Goal: Task Accomplishment & Management: Complete application form

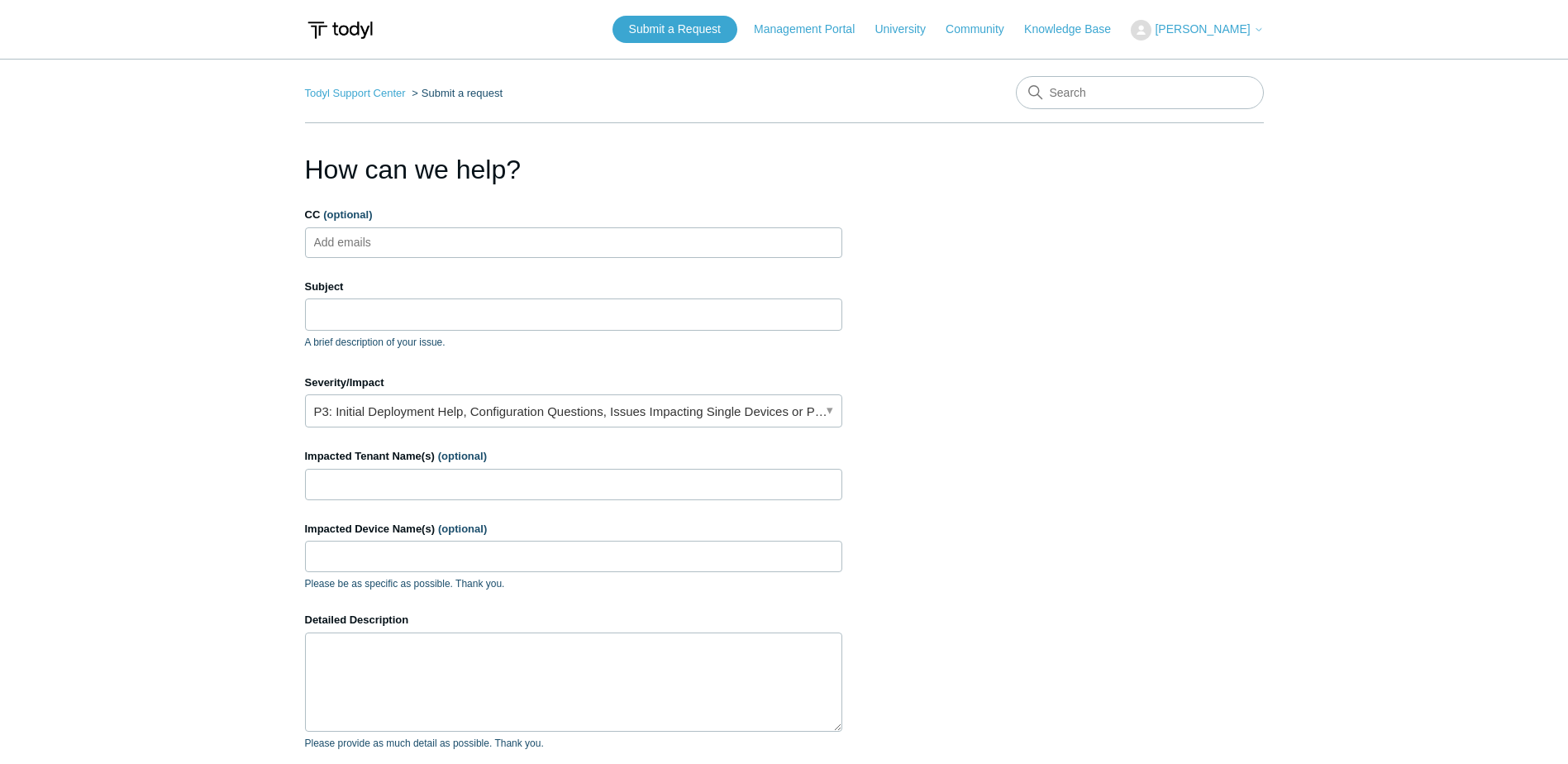
click at [162, 330] on main "Todyl Support Center Submit a request How can we help? CC (optional) Add emails…" at bounding box center [784, 485] width 1568 height 853
click at [373, 314] on input "Subject" at bounding box center [574, 314] width 538 height 32
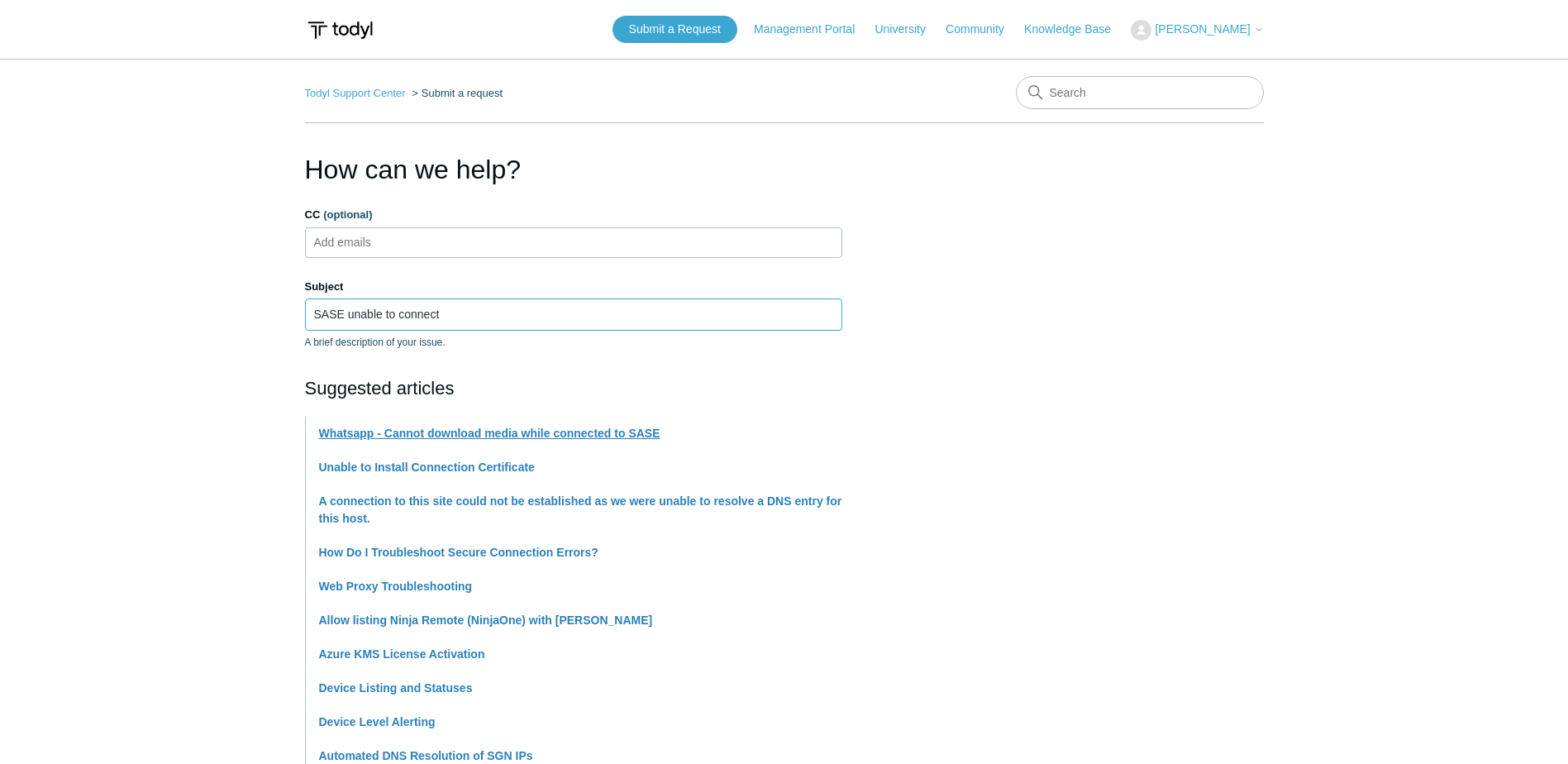
type input "SASE unable to connect"
click at [1023, 380] on section "How can we help? CC (optional) Add emails Subject SASE unable to connect A brie…" at bounding box center [784, 740] width 959 height 1181
click at [1161, 254] on section "How can we help? CC (optional) Add emails Subject SASE unable to connect A brie…" at bounding box center [784, 740] width 959 height 1181
click at [570, 315] on input "SASE unable to connect" at bounding box center [574, 314] width 538 height 32
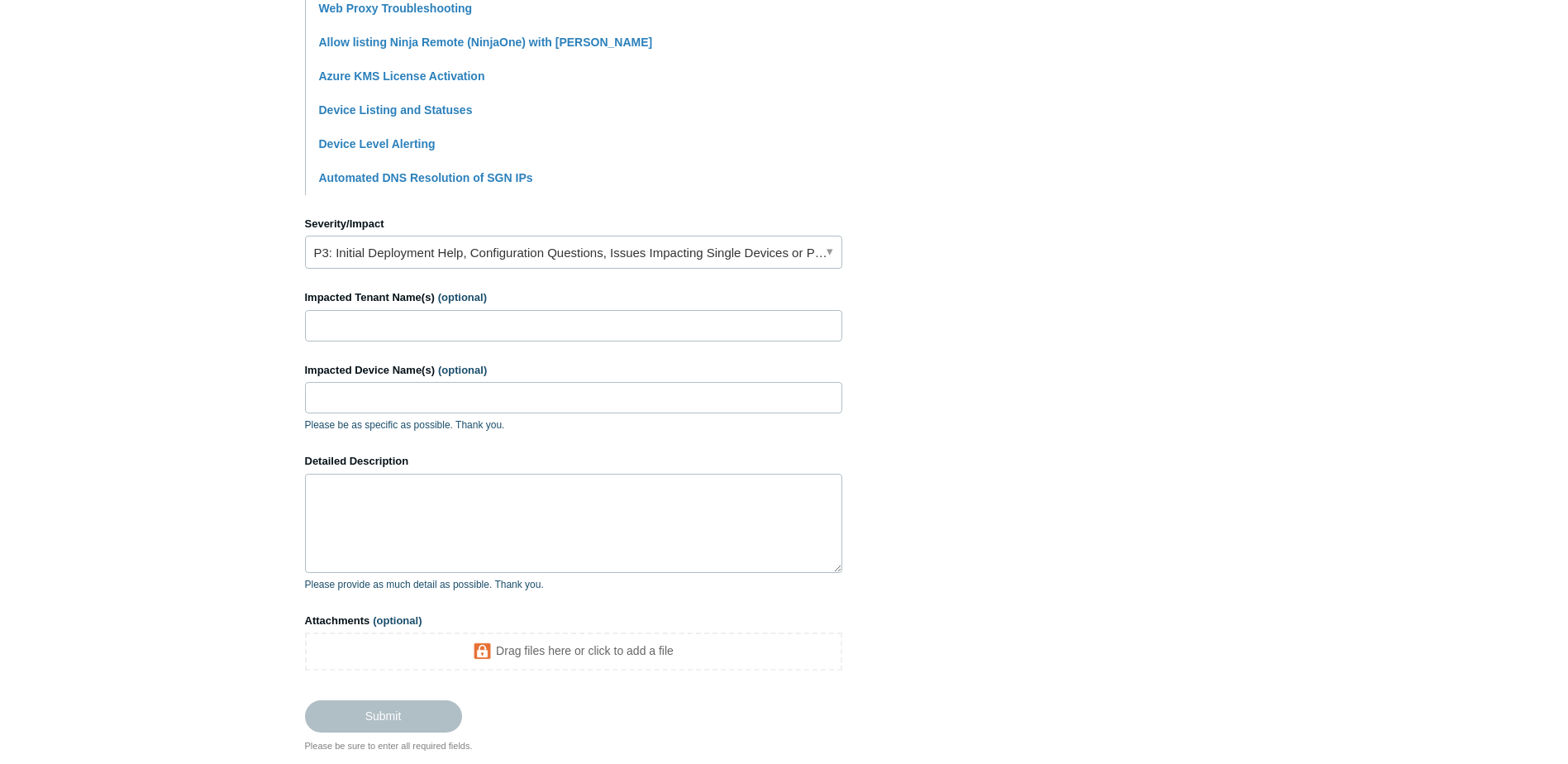
scroll to position [579, 0]
click at [401, 324] on input "Impacted Tenant Name(s) (optional)" at bounding box center [574, 325] width 538 height 32
type input "Trio Supply Chain Solutions"
click at [337, 391] on input "Impacted Device Name(s) (optional)" at bounding box center [574, 396] width 538 height 32
paste input "TRIO-LT-HM7MKS3 ([PERSON_NAME])"
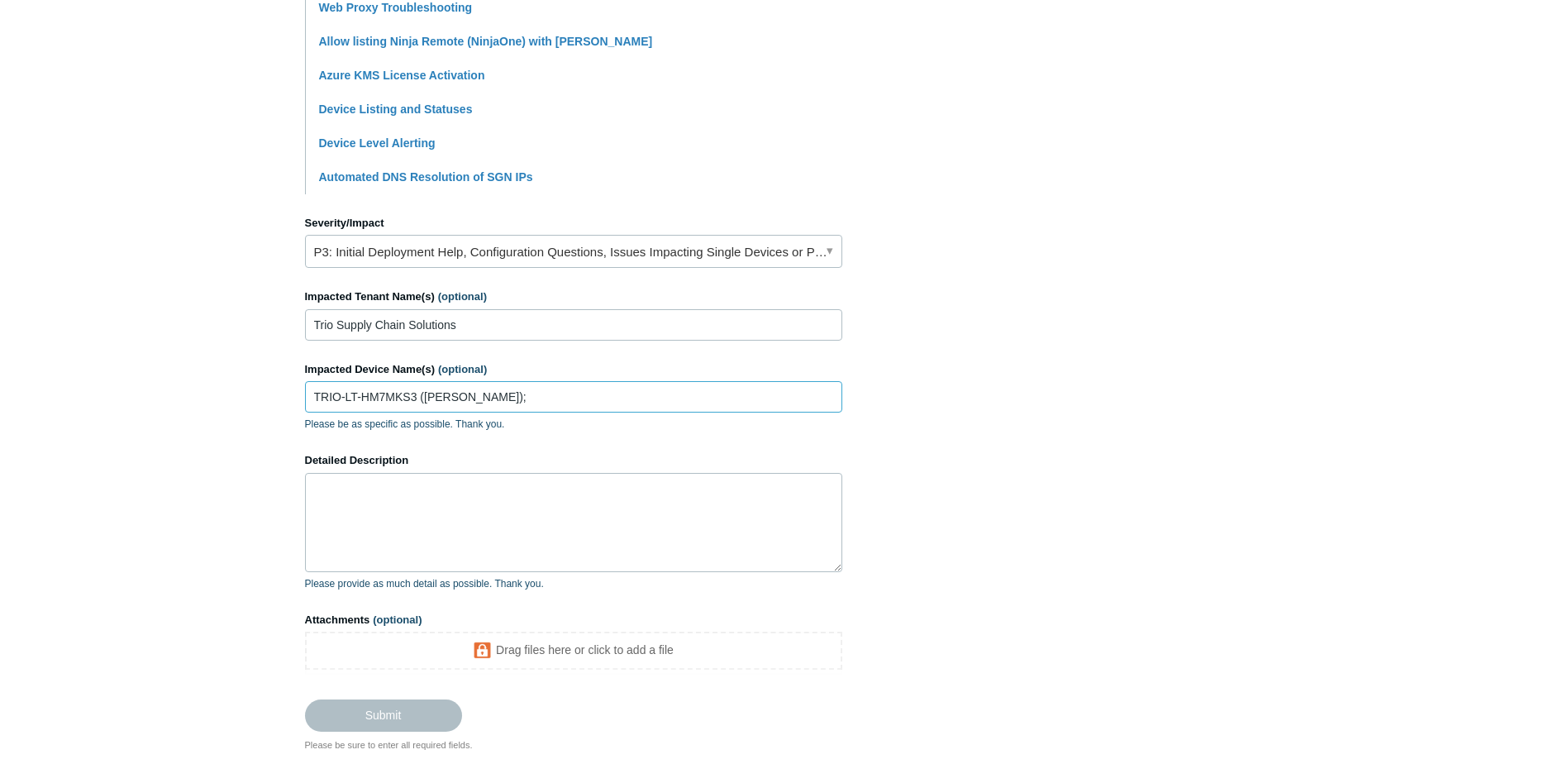
click at [531, 397] on input "TRIO-LT-HM7MKS3 ([PERSON_NAME]);" at bounding box center [574, 396] width 538 height 32
paste input "TRIO-WS-095-[PERSON_NAME] [PERSON_NAME]..."
click at [737, 401] on input "TRIO-LT-HM7MKS3 ([PERSON_NAME]); TRIO-WS-095-[PERSON_NAME] [PERSON_NAME]..." at bounding box center [574, 396] width 538 height 32
paste input "TRIO-WS-095-[PERSON_NAME] (HR)"
type input "TRIO-LT-HM7MKS3 ([PERSON_NAME]); TRIO-WS-095-[PERSON_NAME] (HR)"
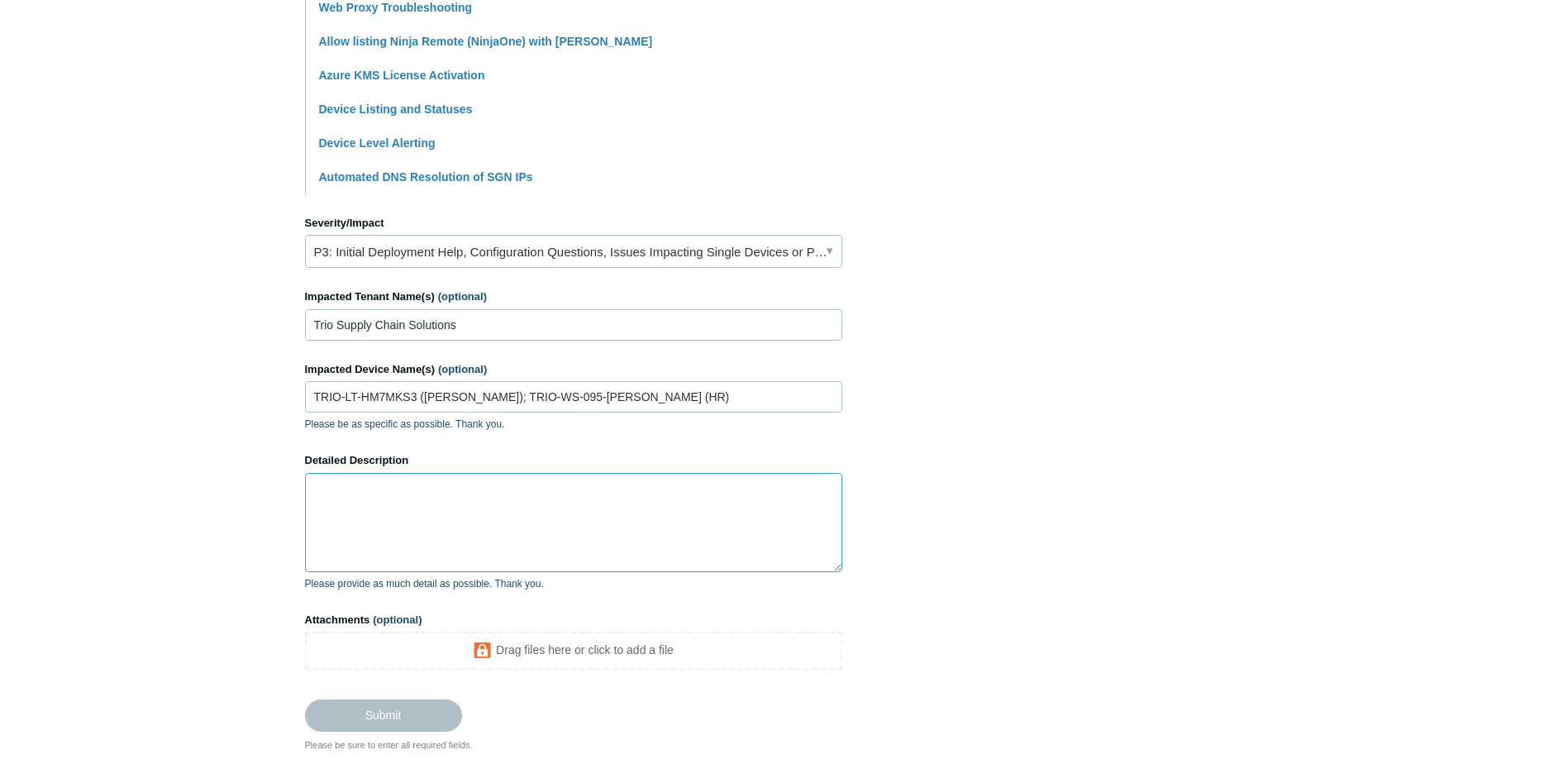
click at [534, 490] on textarea "Detailed Description" at bounding box center [574, 523] width 538 height 99
click at [538, 488] on textarea "Detailed Description" at bounding box center [574, 523] width 538 height 99
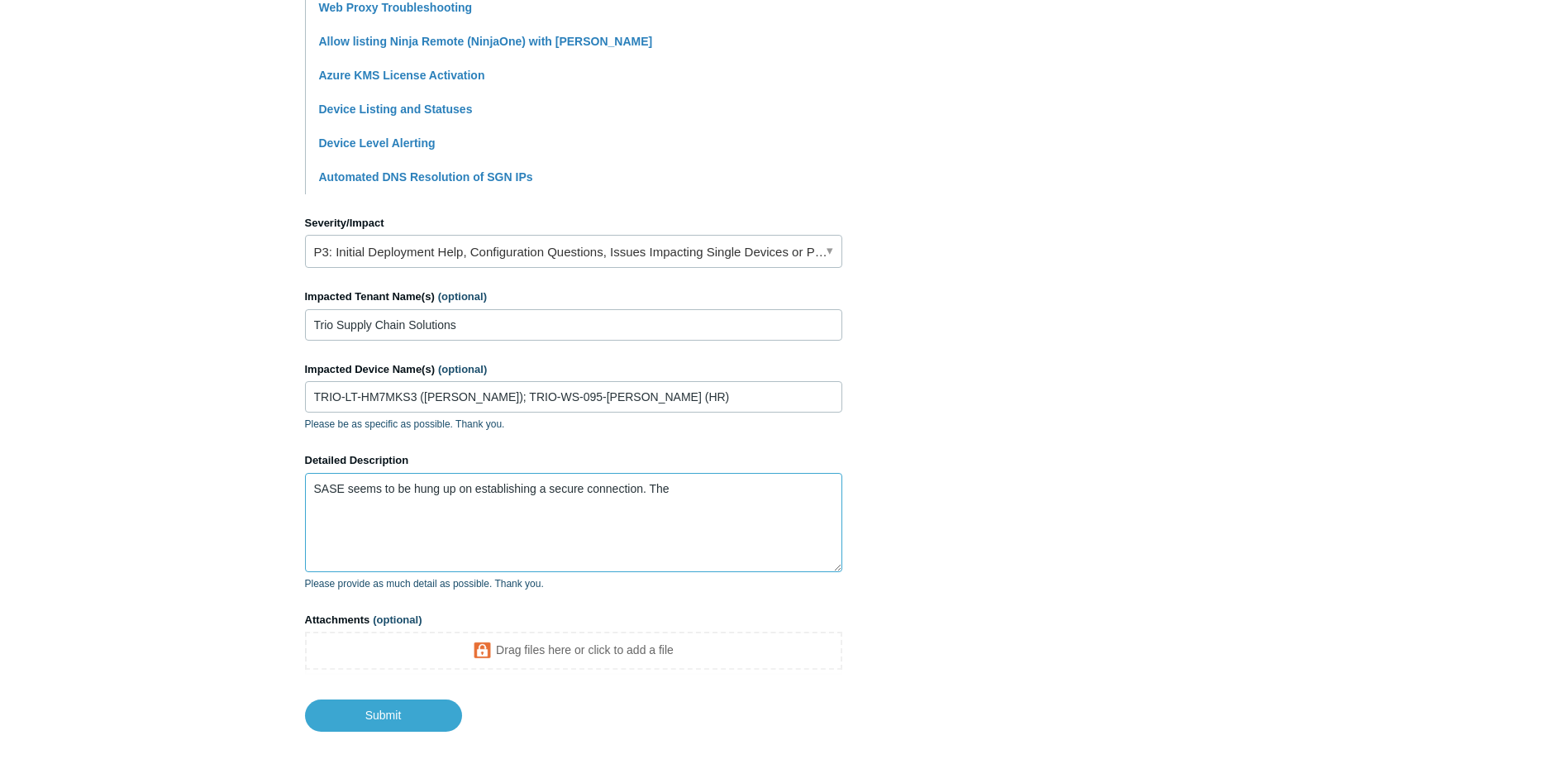
click at [693, 524] on textarea "SASE seems to be hung up on establishing a secure connection. The" at bounding box center [574, 523] width 538 height 99
click at [747, 494] on textarea "SASE seems to be hung up on establishing a secure connection. The" at bounding box center [574, 523] width 538 height 99
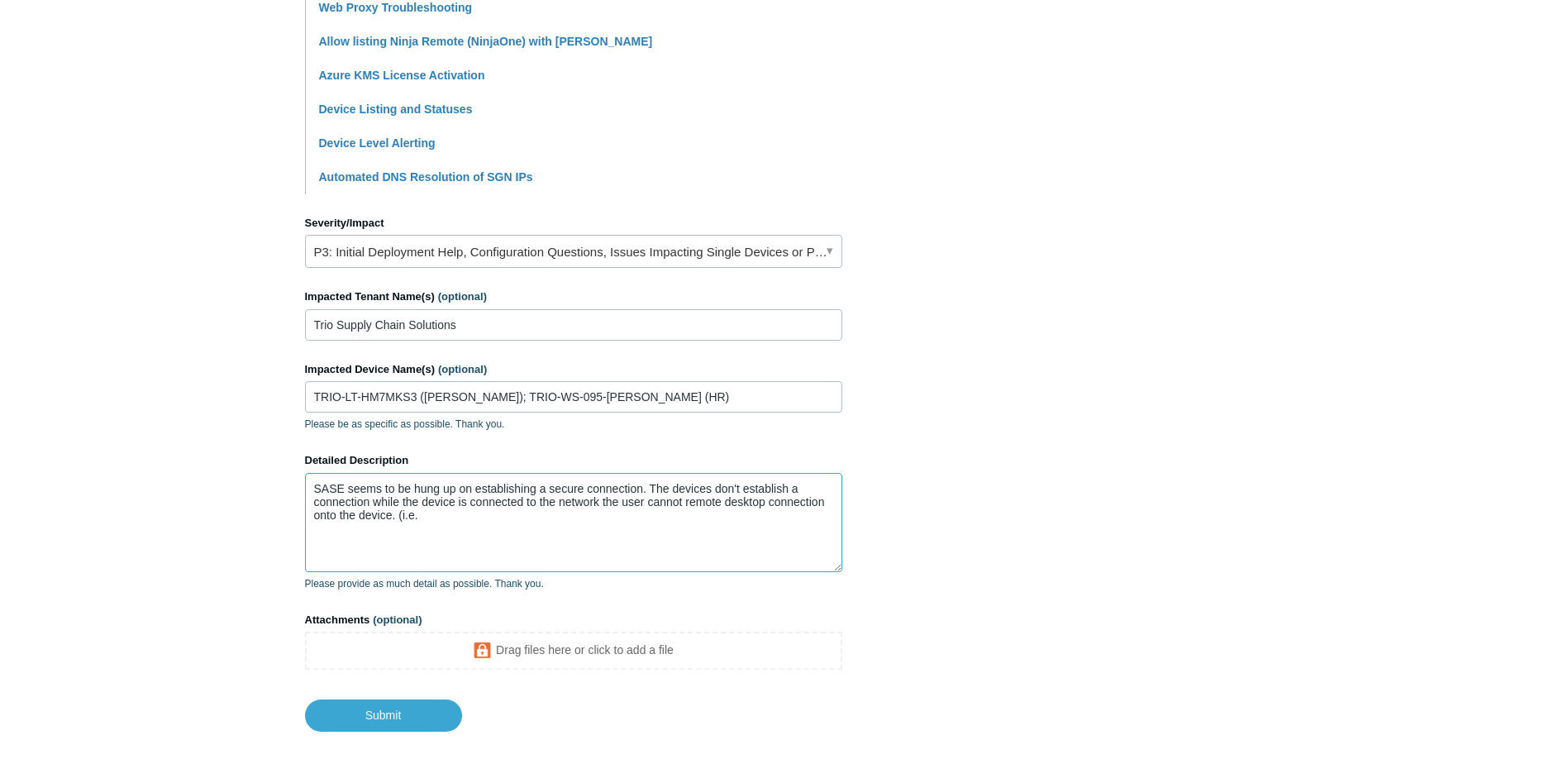
type textarea "SASE seems to be hung up on establishing a secure connection. The devices don't…"
drag, startPoint x: 416, startPoint y: 398, endPoint x: 309, endPoint y: 397, distance: 107.0
click at [309, 397] on input "TRIO-LT-HM7MKS3 ([PERSON_NAME]); TRIO-WS-095-[PERSON_NAME] (HR)" at bounding box center [574, 396] width 538 height 32
paste input "WS-095-[PERSON_NAME] (HR)"
type input "TRIO-LT-HM7MKS3 ([PERSON_NAME]); TRIO-WS-095-[PERSON_NAME] (HR)"
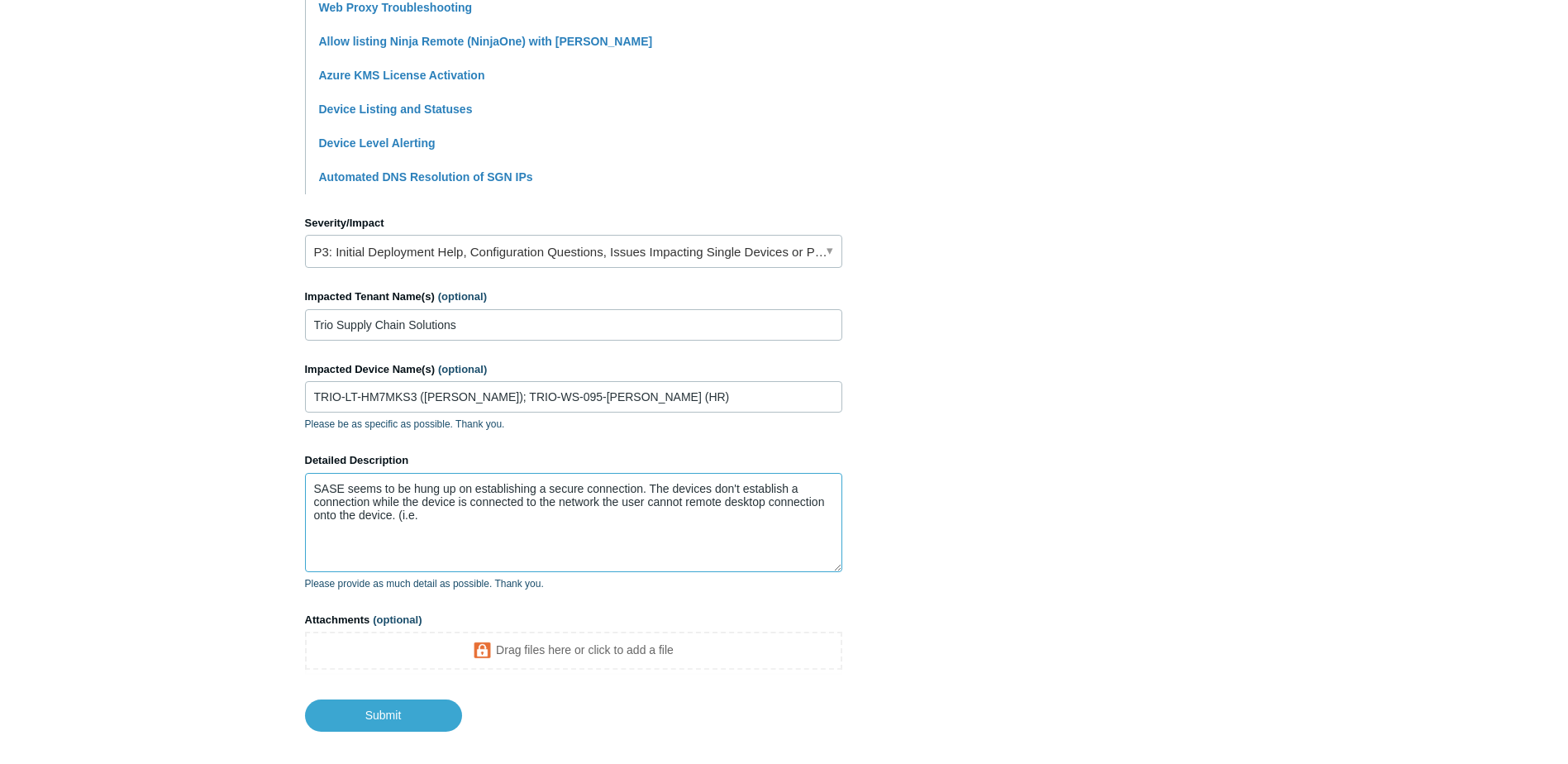
click at [427, 517] on textarea "SASE seems to be hung up on establishing a secure connection. The devices don't…" at bounding box center [574, 523] width 538 height 99
paste textarea "TRIO-LT-HM7MKS3"
drag, startPoint x: 676, startPoint y: 398, endPoint x: 512, endPoint y: 398, distance: 164.0
click at [512, 398] on input "TRIO-LT-HM7MKS3 ([PERSON_NAME]); TRIO-WS-095-[PERSON_NAME] (HR)" at bounding box center [574, 396] width 538 height 32
click at [554, 520] on textarea "SASE seems to be hung up on establishing a secure connection. The devices don't…" at bounding box center [574, 523] width 538 height 99
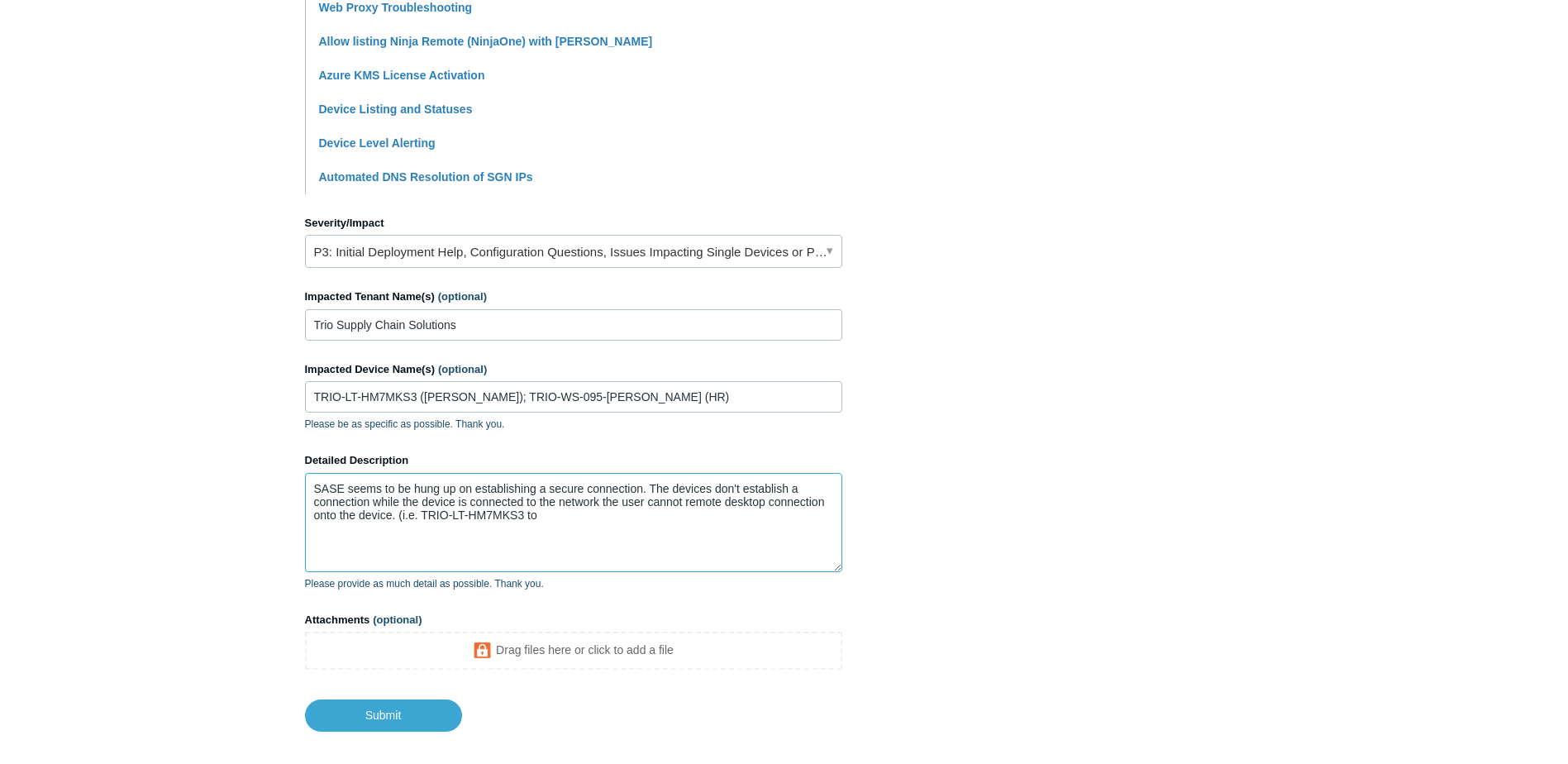
paste textarea "TRIO-WS-095-[PERSON_NAME] [PERSON_NAME]"
click at [742, 516] on textarea "SASE seems to be hung up on establishing a secure connection. The devices don't…" at bounding box center [574, 523] width 538 height 99
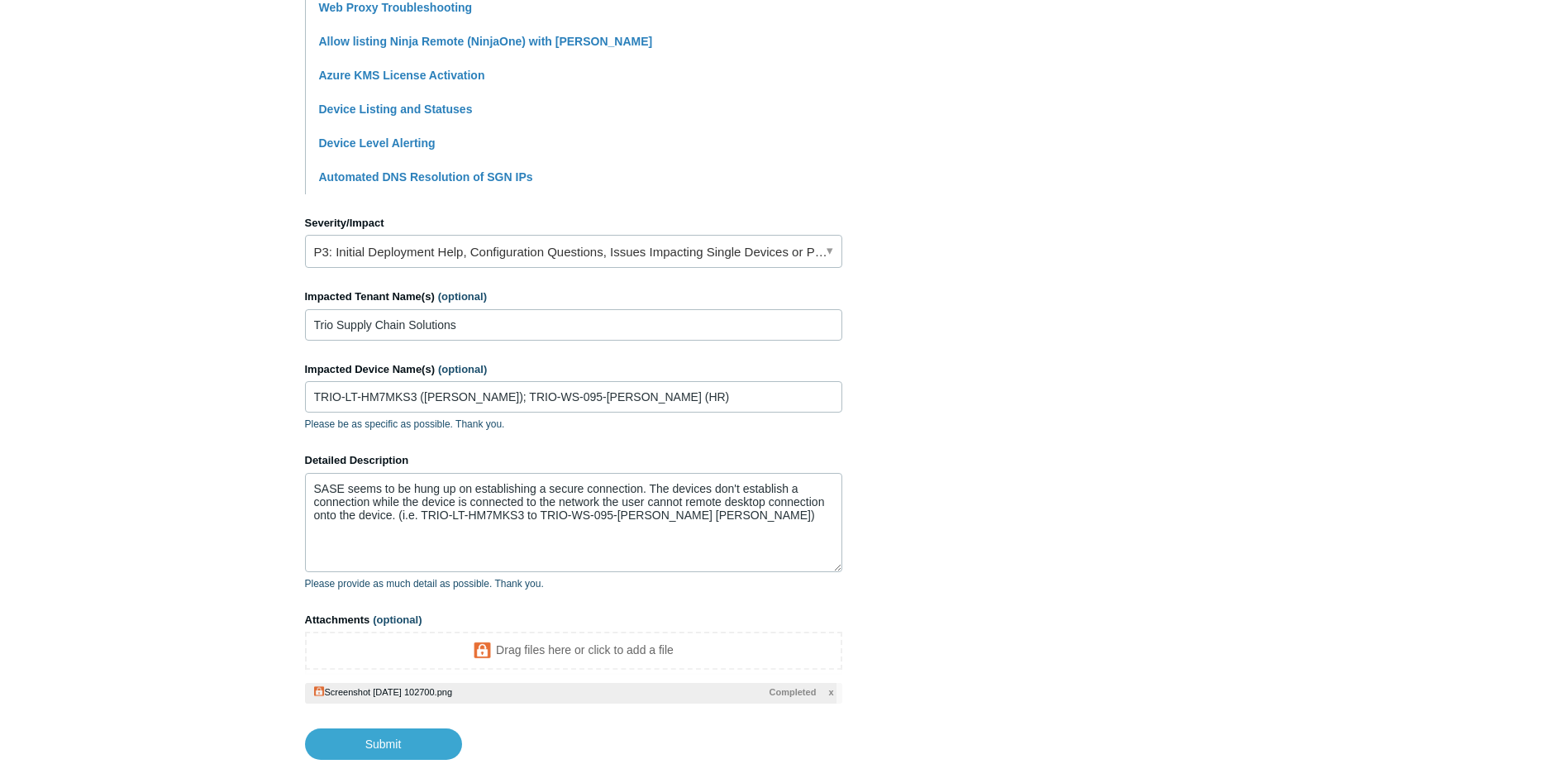
click at [1449, 290] on main "Todyl Support Center Submit a request How can we help? CC (optional) Add emails…" at bounding box center [784, 120] width 1568 height 1281
click at [1148, 480] on section "How can we help? CC (optional) Add emails Subject SASE unable to connect A brie…" at bounding box center [784, 165] width 959 height 1189
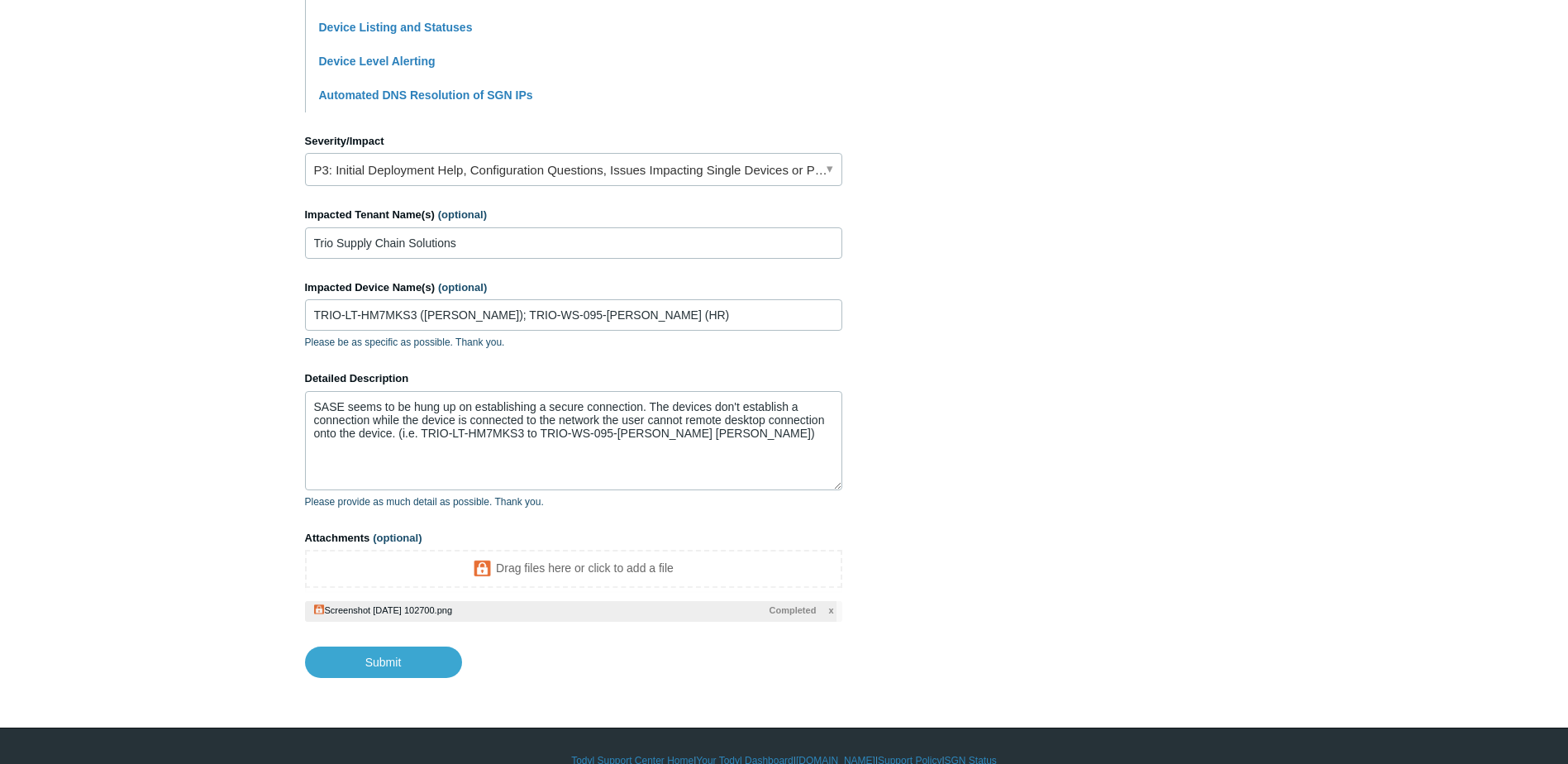
scroll to position [662, 0]
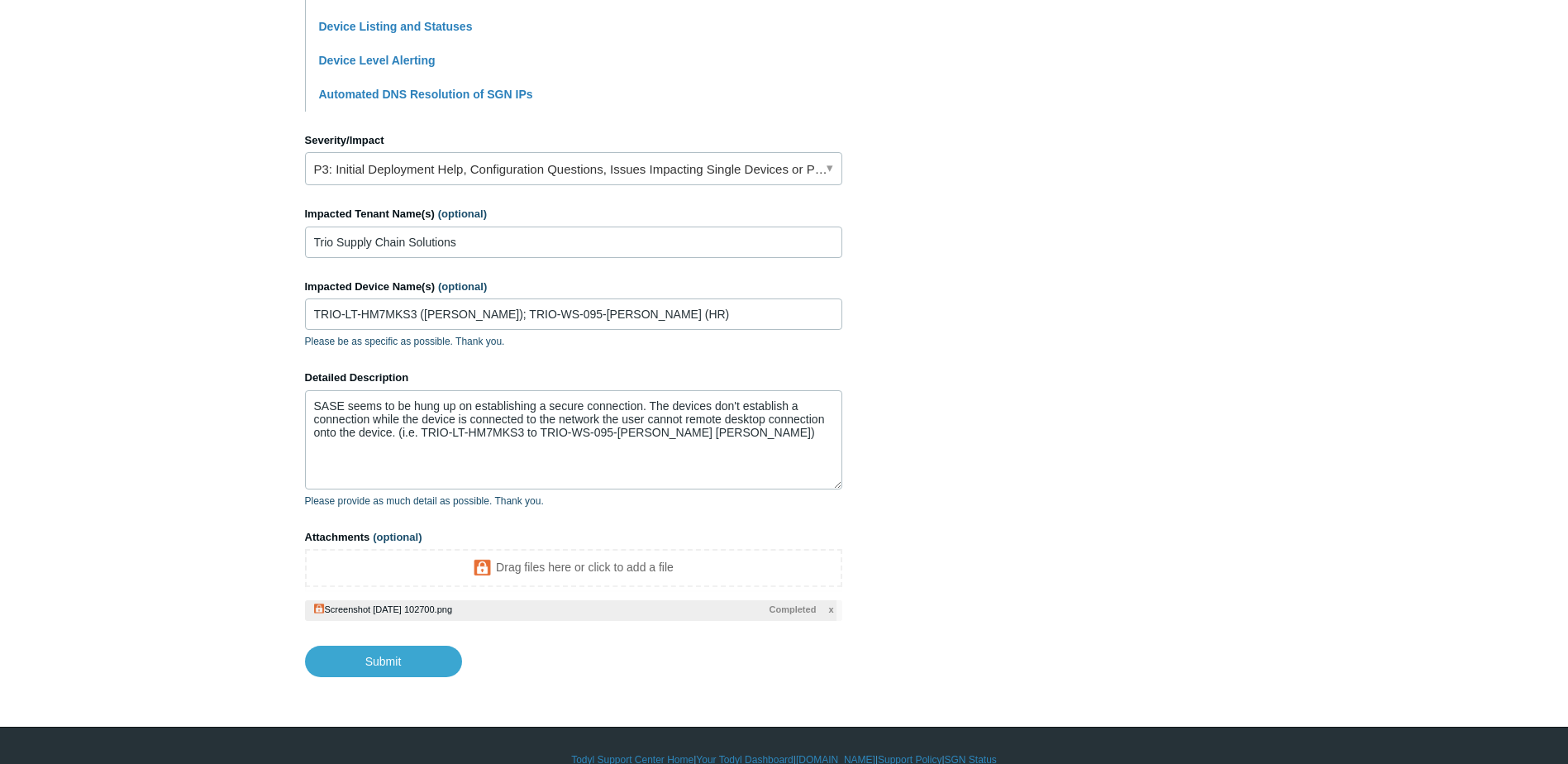
click at [232, 393] on main "Todyl Support Center Submit a request How can we help? CC (optional) Add emails…" at bounding box center [784, 38] width 1568 height 1281
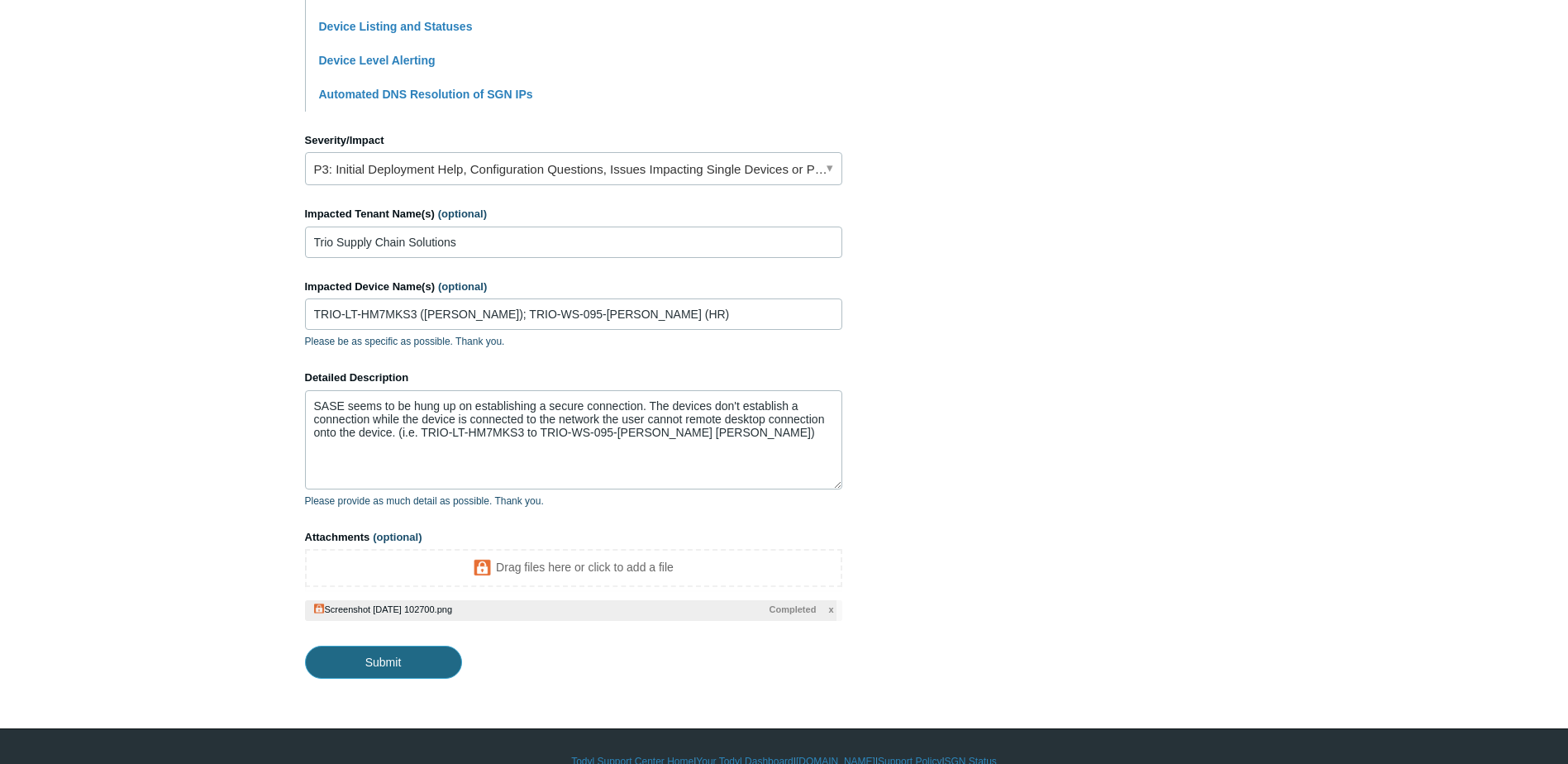
click at [438, 658] on input "Submit" at bounding box center [383, 663] width 157 height 33
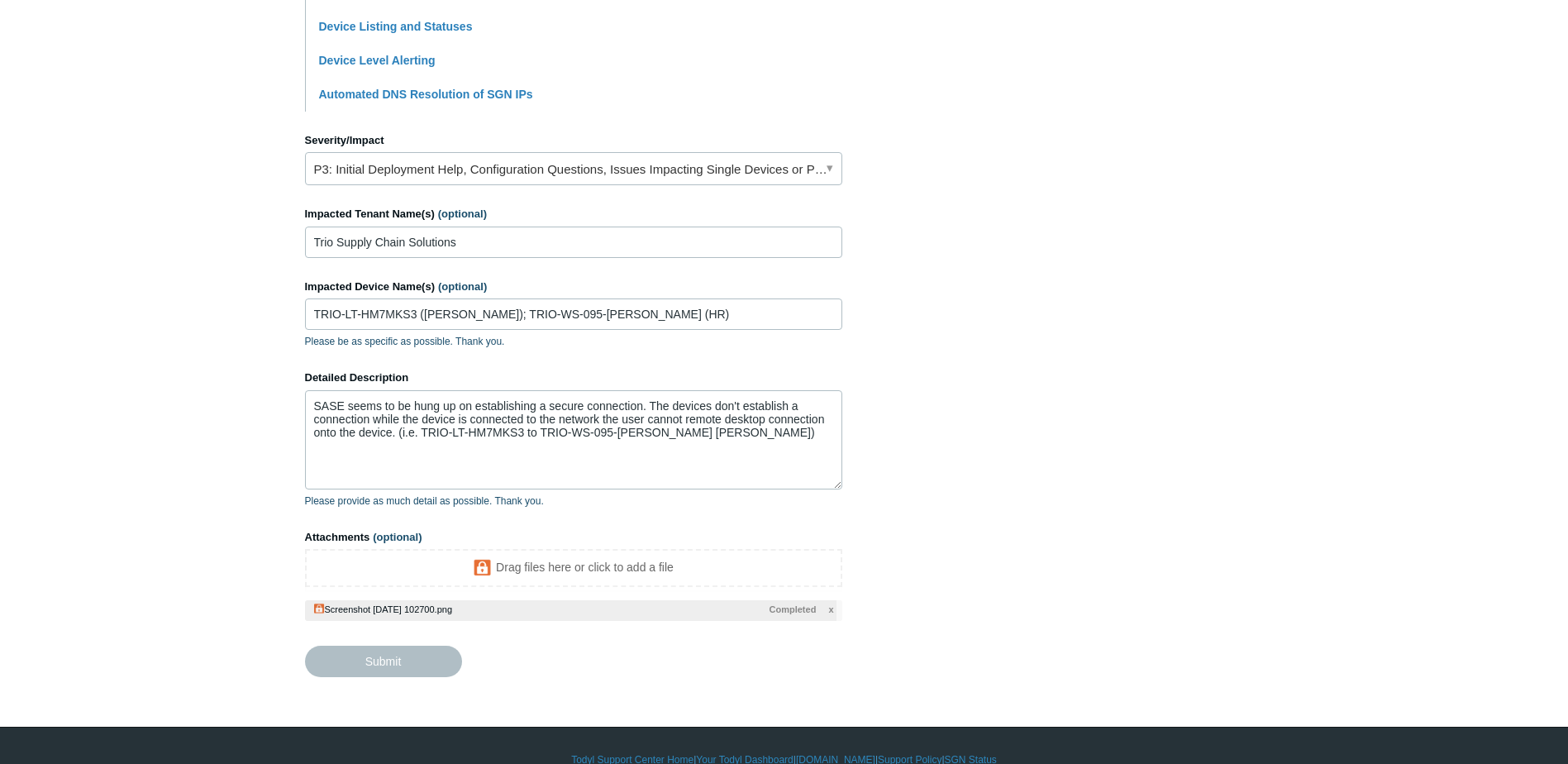
type textarea "SASE seems to be hung up on establishing a secure connection. The devices don't…"
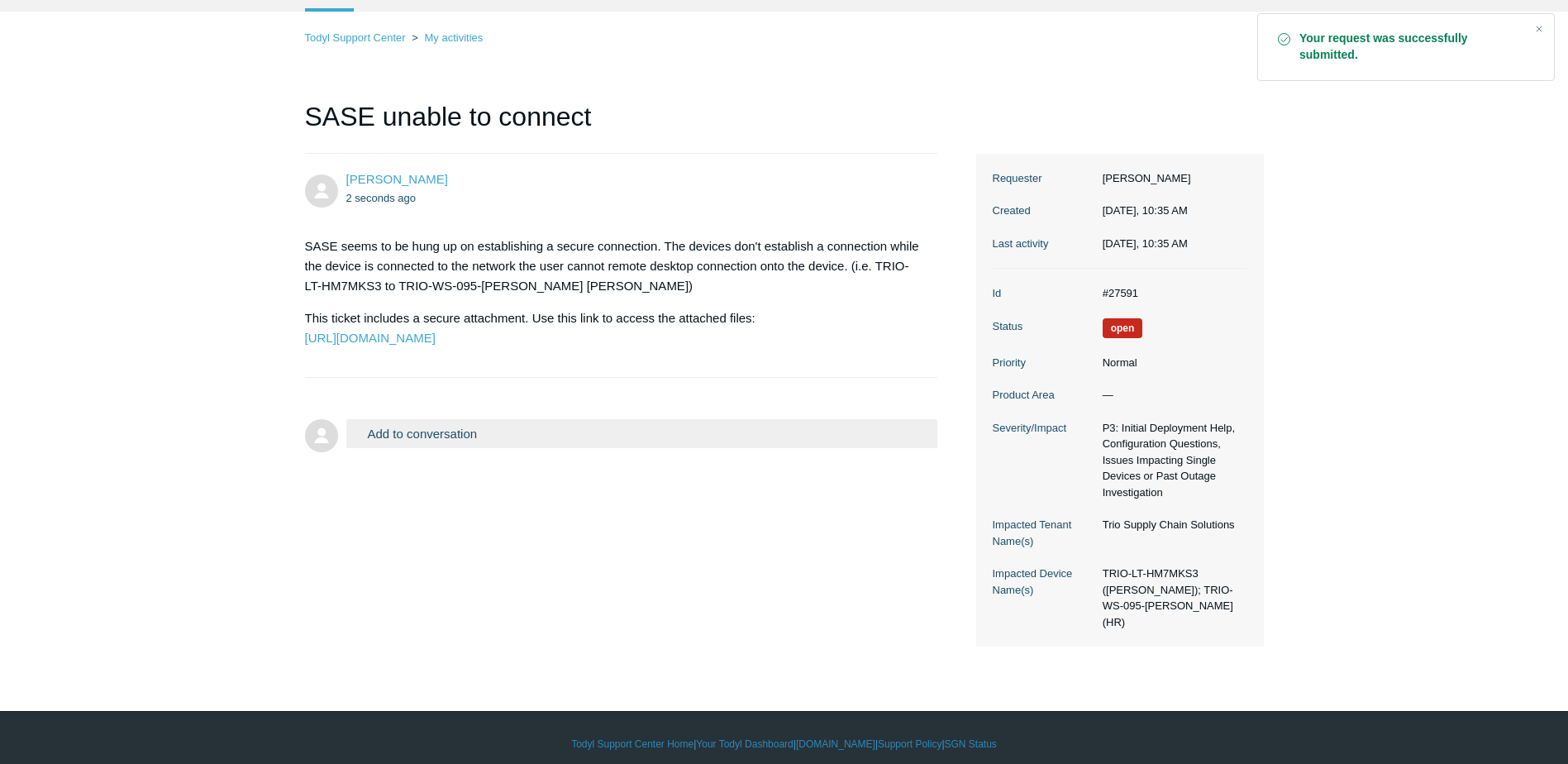
scroll to position [97, 0]
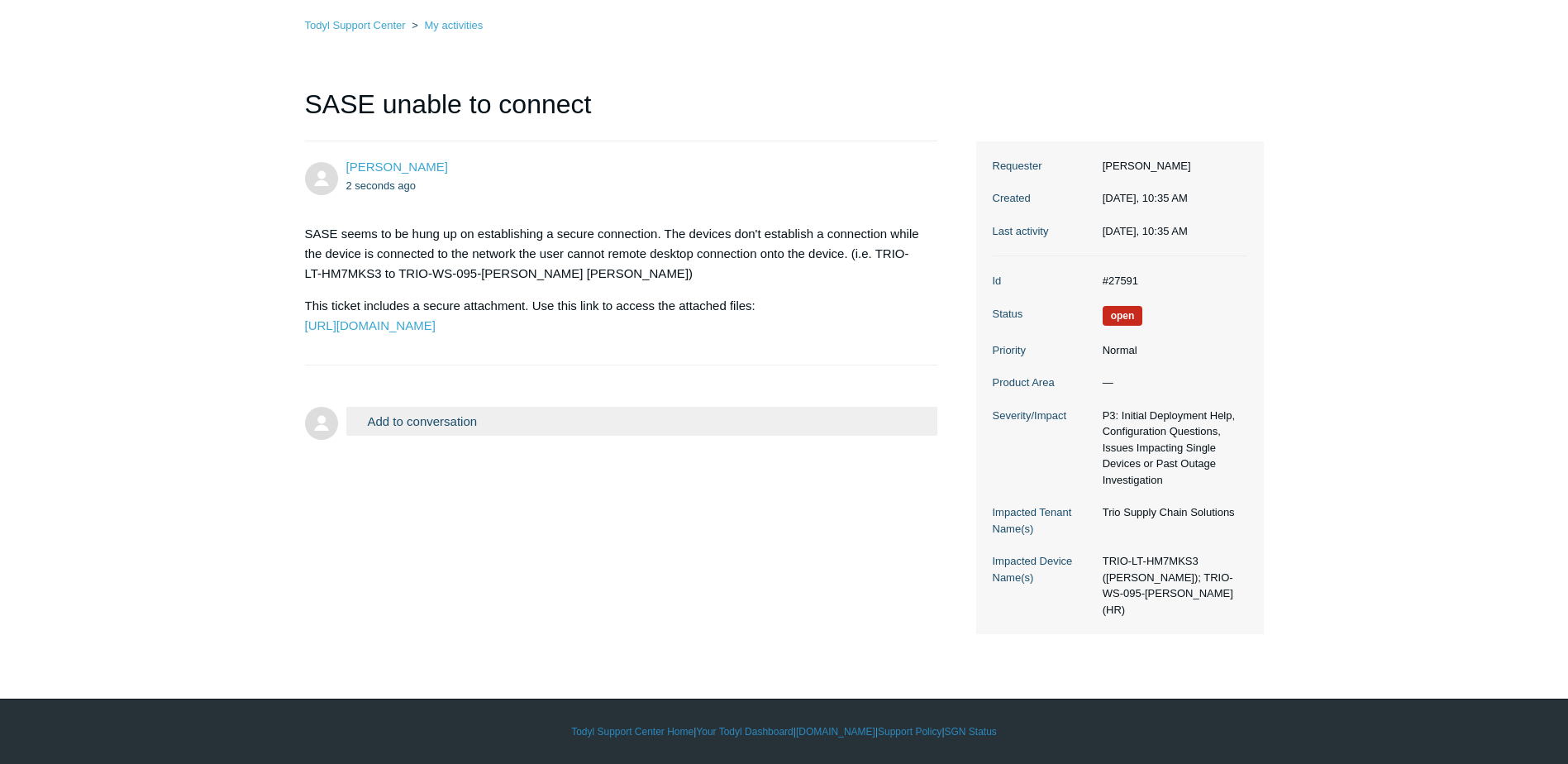
click at [37, 199] on main "Requests Contributions Following Todyl Support Center My activities SASE unable…" at bounding box center [784, 304] width 1568 height 688
